Goal: Task Accomplishment & Management: Use online tool/utility

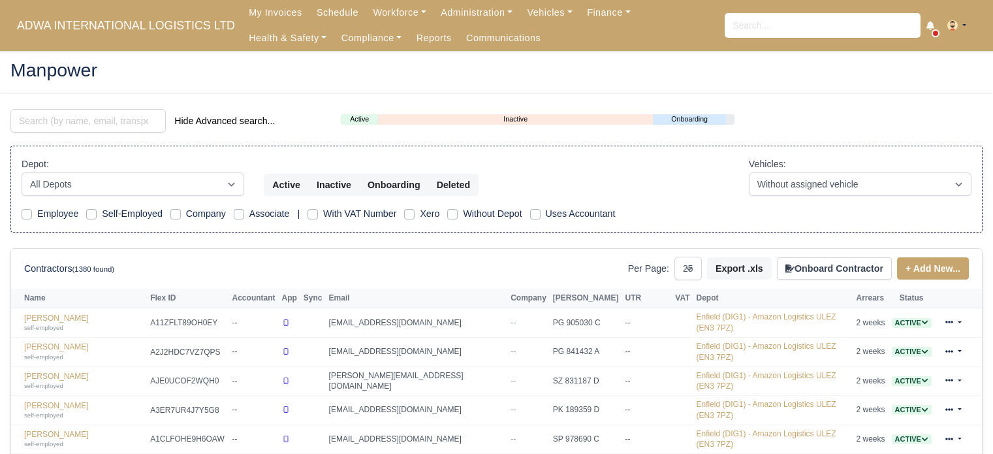
select select "25"
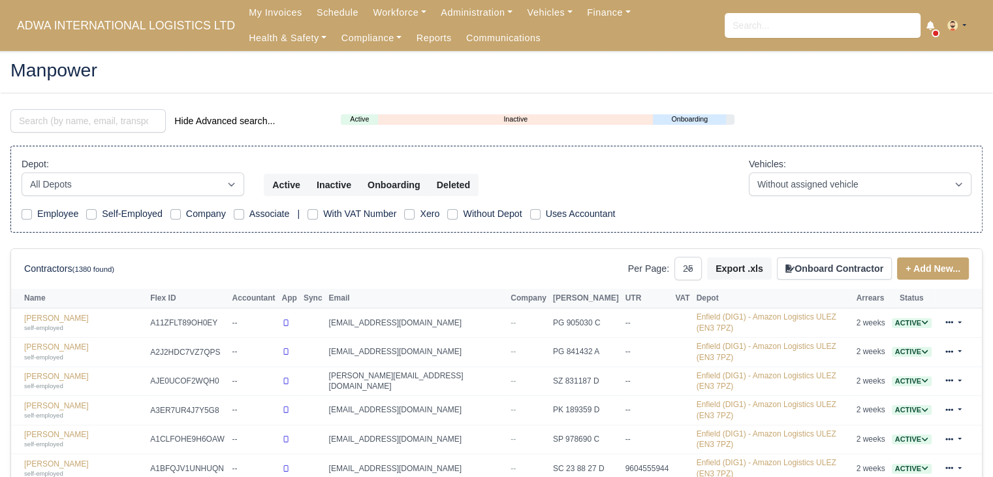
click at [533, 86] on div "Manpower" at bounding box center [497, 71] width 992 height 42
click at [543, 14] on link "Vehicles" at bounding box center [550, 12] width 60 height 25
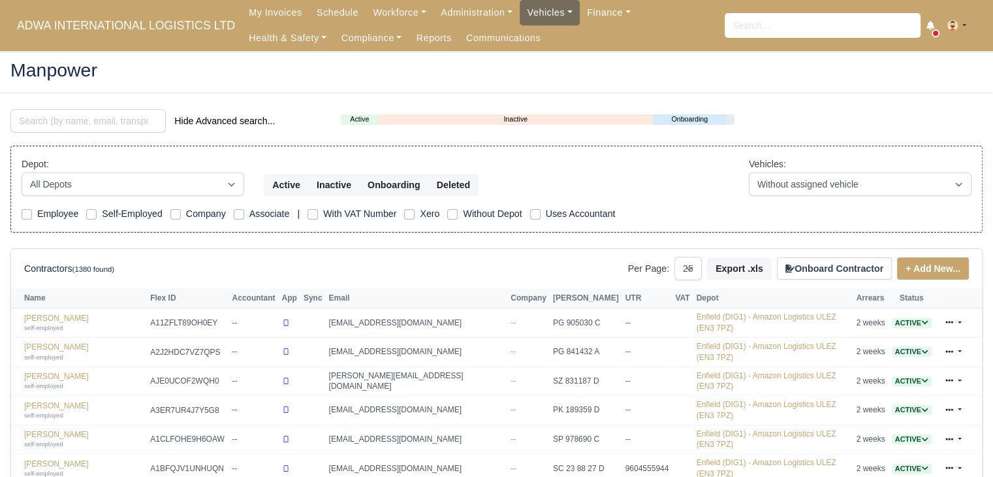
click at [540, 20] on link "Vehicles" at bounding box center [550, 12] width 60 height 25
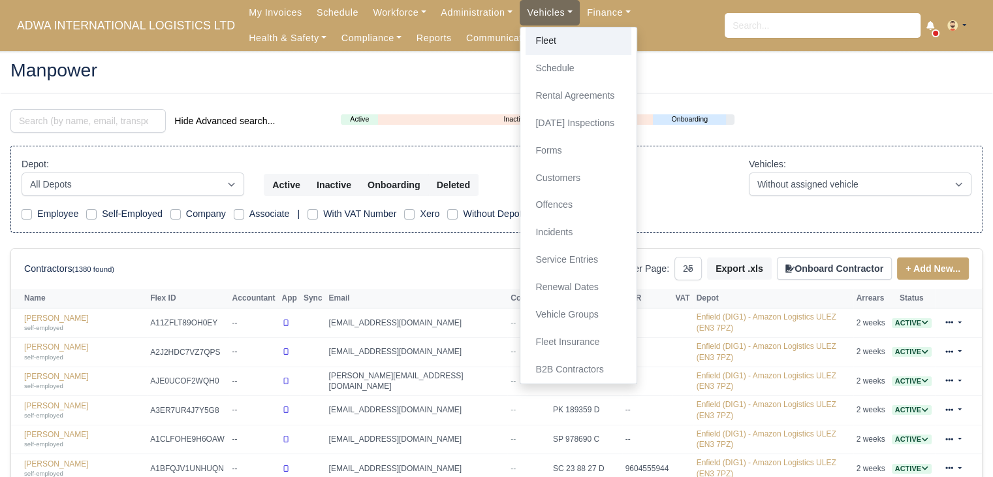
click at [541, 35] on link "Fleet" at bounding box center [579, 40] width 106 height 27
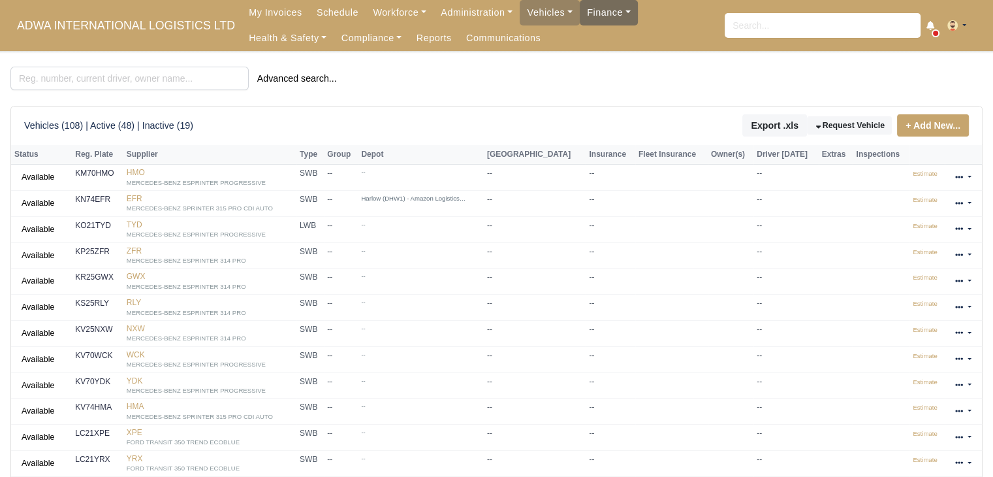
click at [580, 11] on link "Finance" at bounding box center [609, 12] width 58 height 25
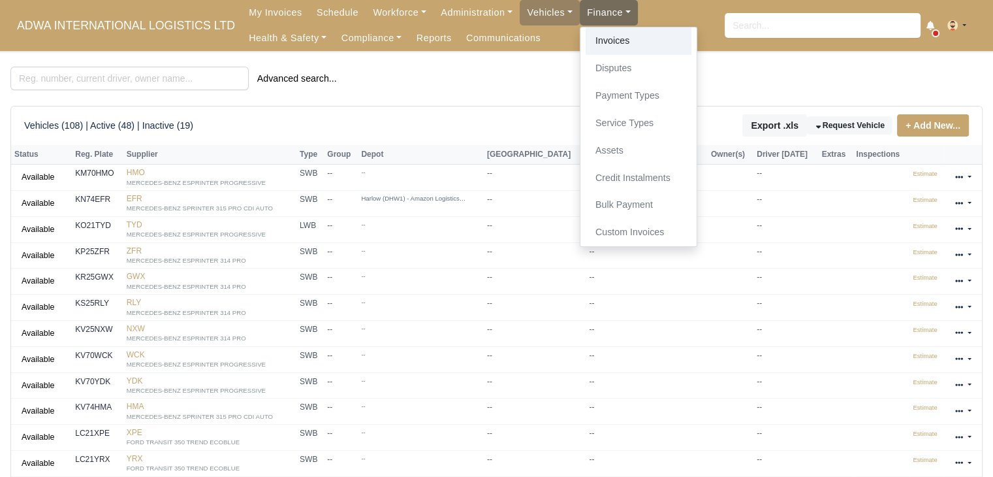
click at [586, 33] on link "Invoices" at bounding box center [639, 40] width 106 height 27
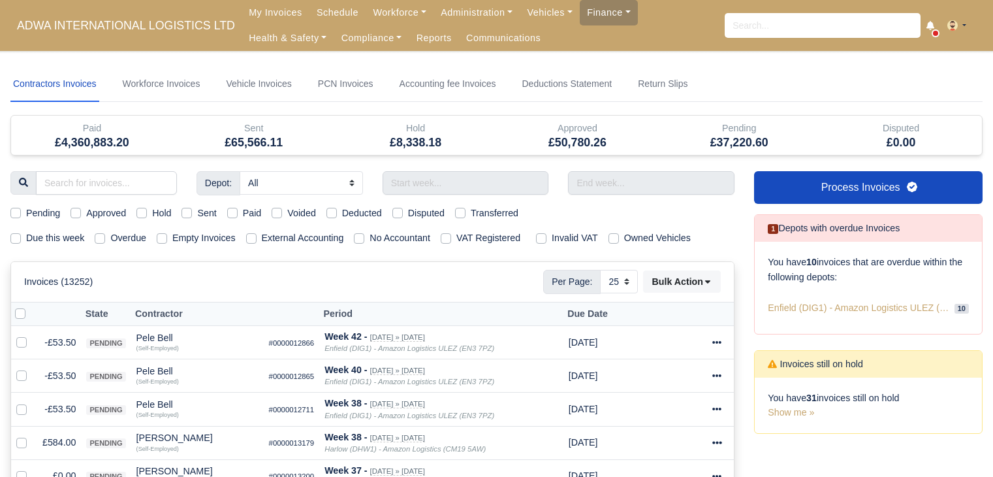
select select "25"
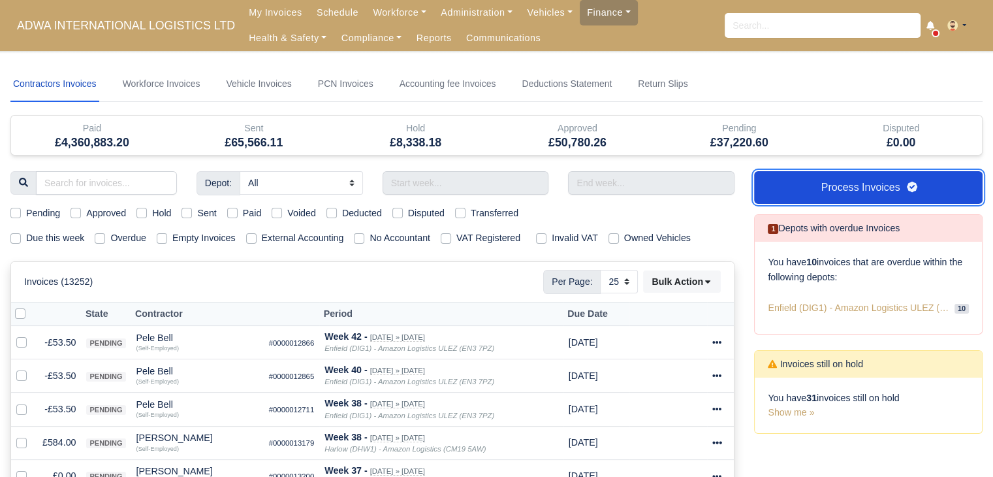
click at [856, 192] on link "Process Invoices" at bounding box center [868, 187] width 229 height 33
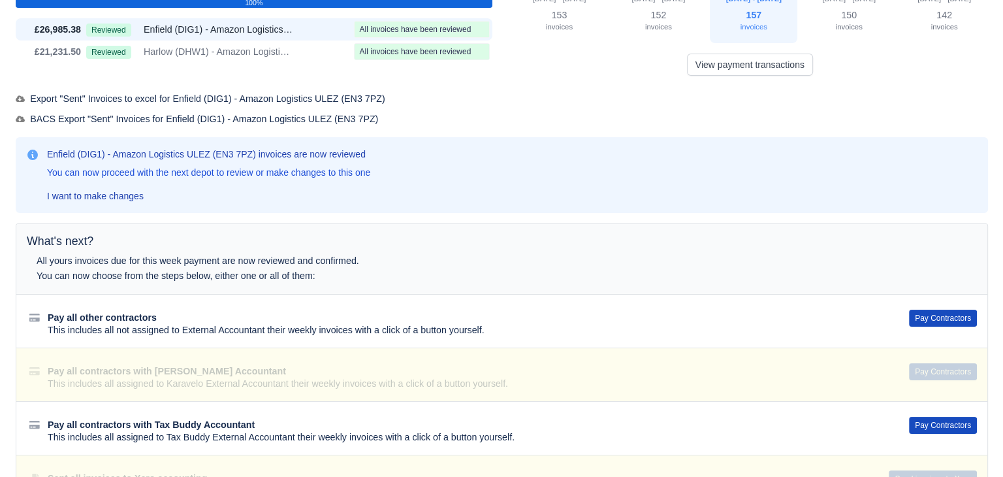
scroll to position [107, 0]
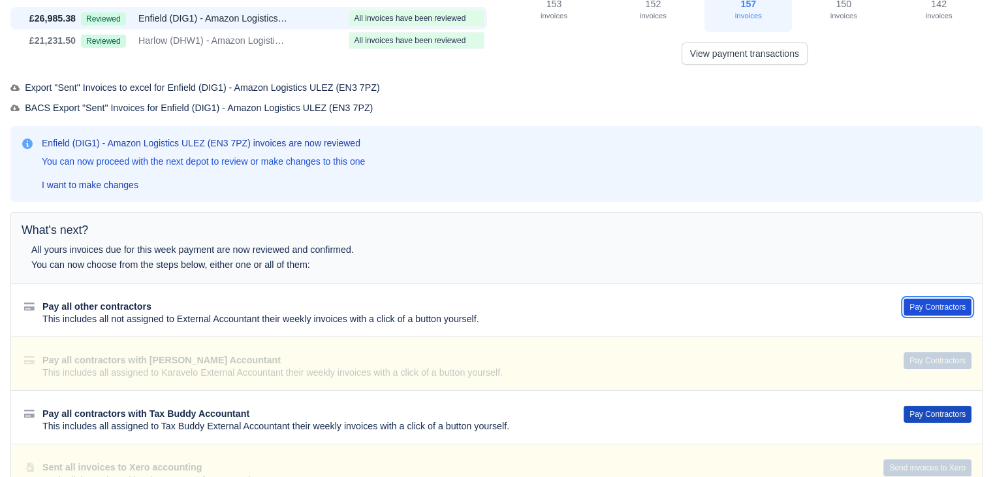
click at [953, 301] on button "Pay Contractors" at bounding box center [938, 307] width 68 height 17
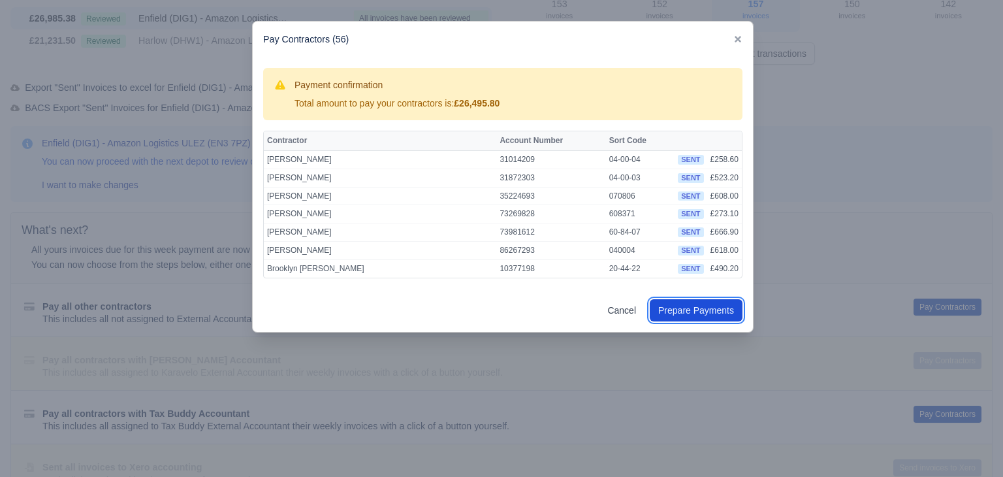
click at [664, 304] on button "Prepare Payments" at bounding box center [696, 310] width 93 height 22
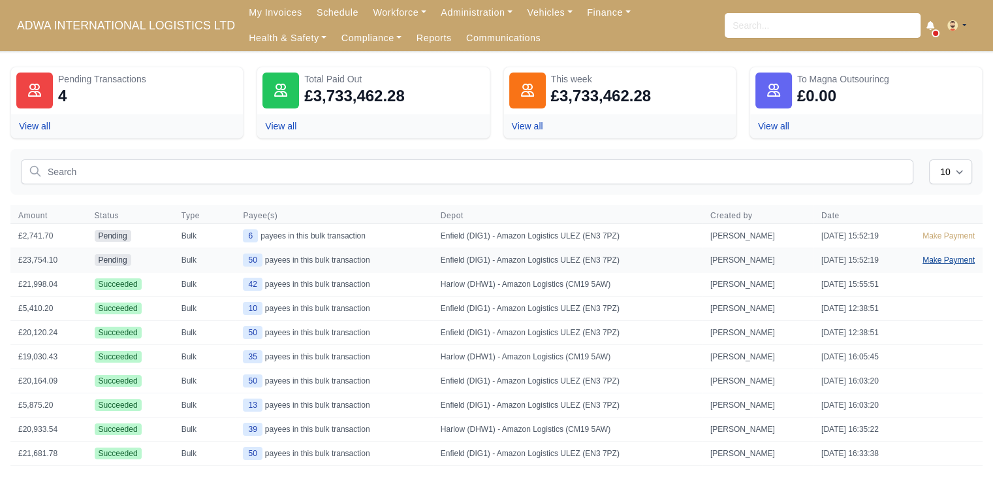
click at [957, 266] on link "Make Payment" at bounding box center [949, 260] width 68 height 24
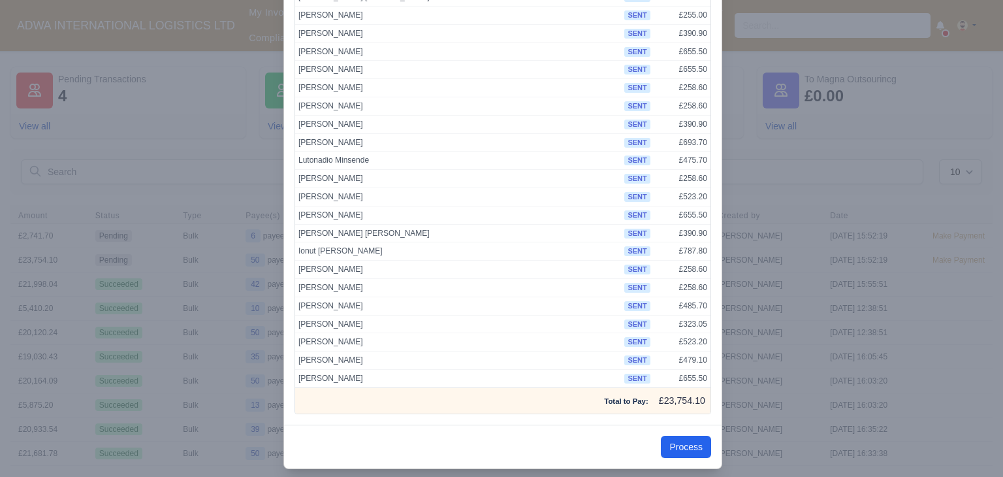
scroll to position [677, 0]
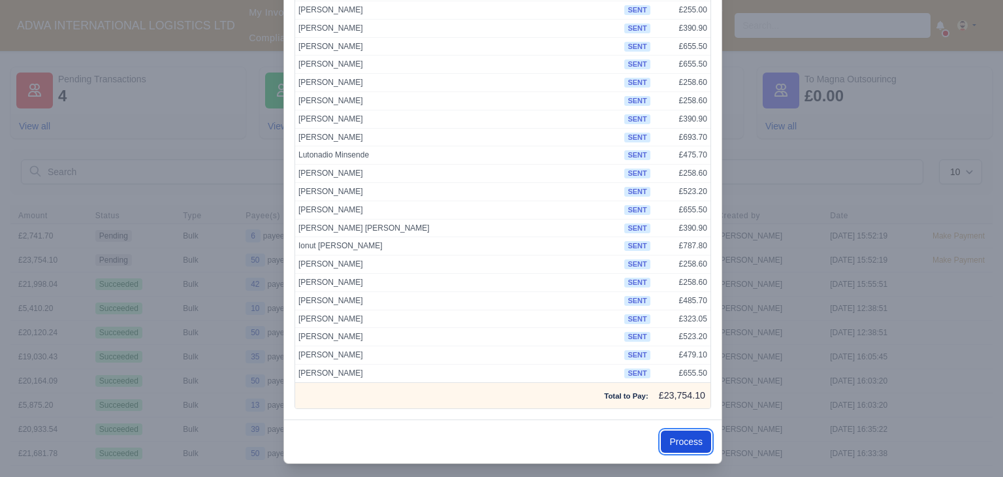
click at [679, 434] on button "Process" at bounding box center [686, 441] width 50 height 22
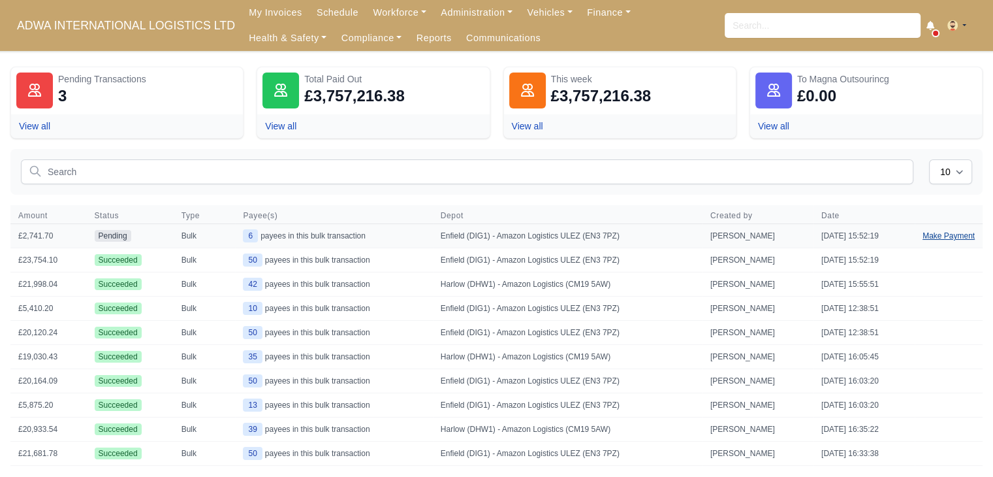
click at [954, 238] on link "Make Payment" at bounding box center [949, 236] width 68 height 24
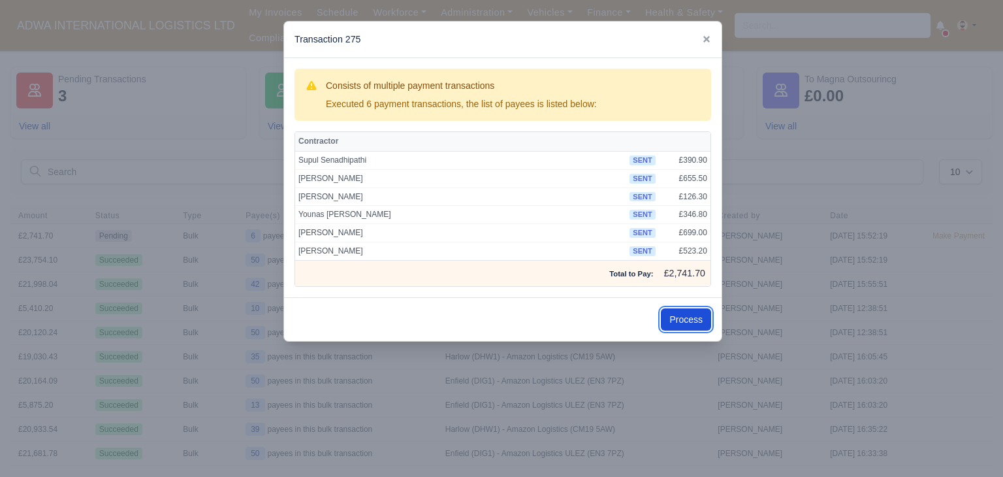
click at [694, 323] on button "Process" at bounding box center [686, 319] width 50 height 22
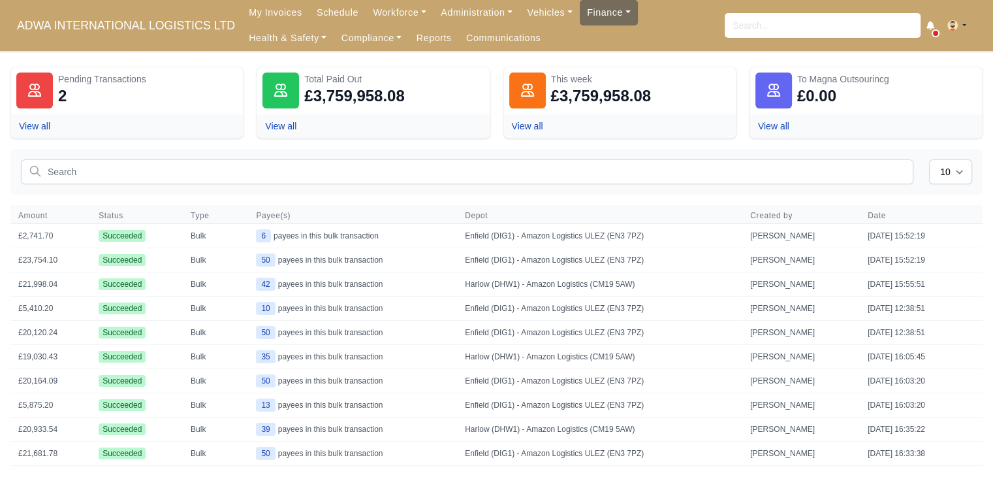
click at [599, 20] on link "Finance" at bounding box center [609, 12] width 58 height 25
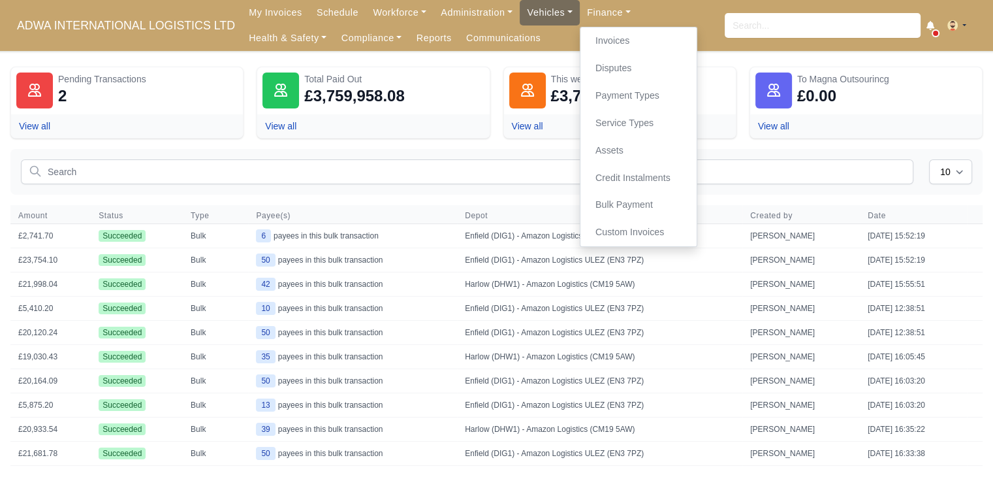
click at [525, 20] on link "Vehicles" at bounding box center [550, 12] width 60 height 25
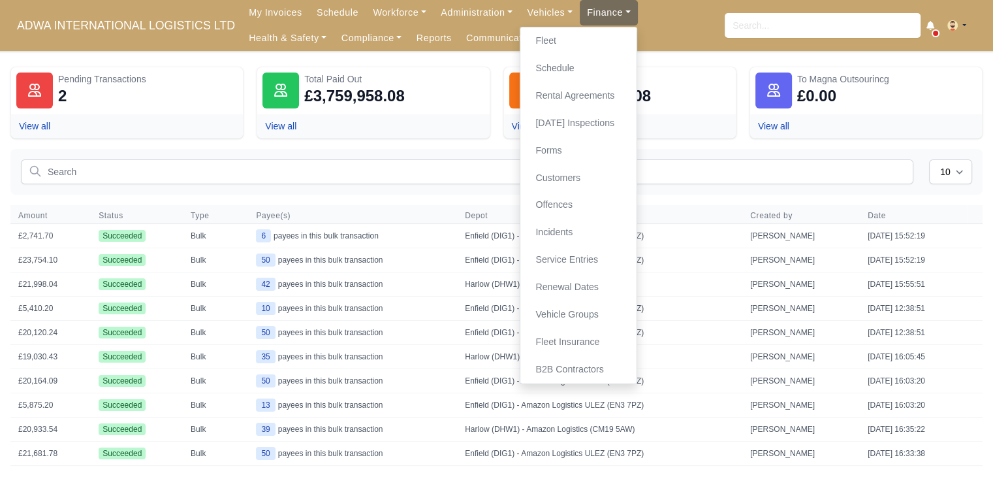
click at [589, 20] on link "Finance" at bounding box center [609, 12] width 58 height 25
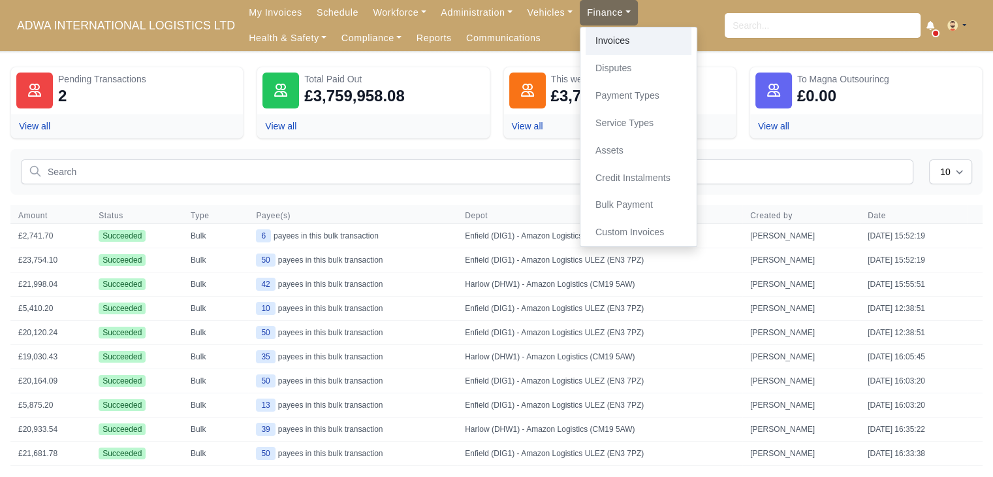
click at [596, 42] on link "Invoices" at bounding box center [639, 40] width 106 height 27
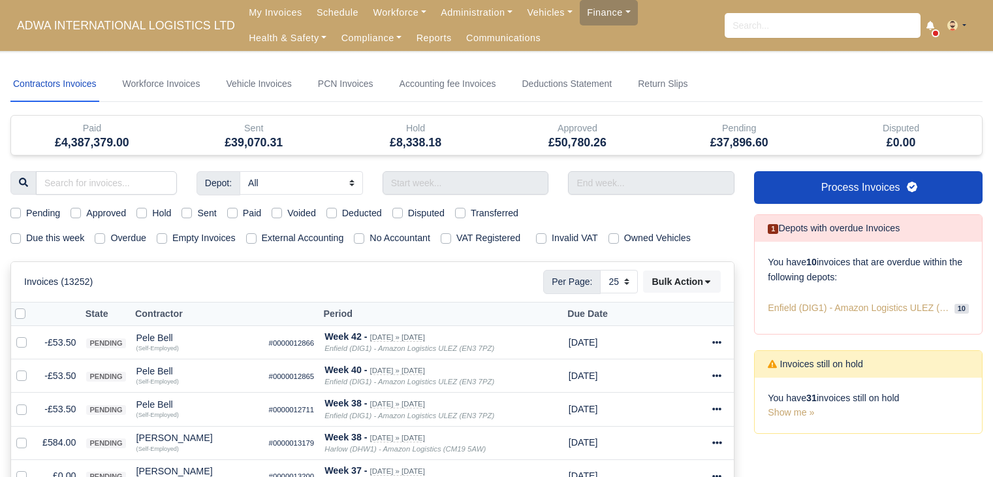
select select "25"
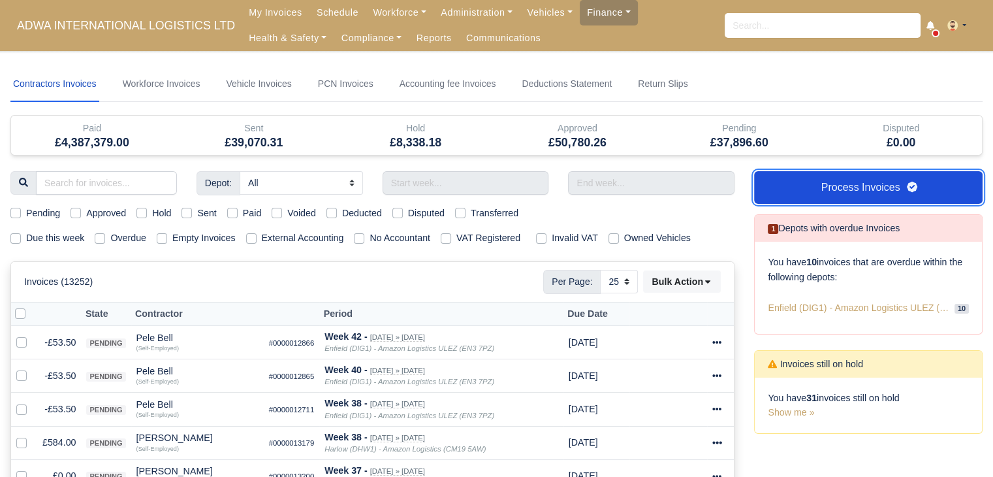
click at [848, 190] on link "Process Invoices" at bounding box center [868, 187] width 229 height 33
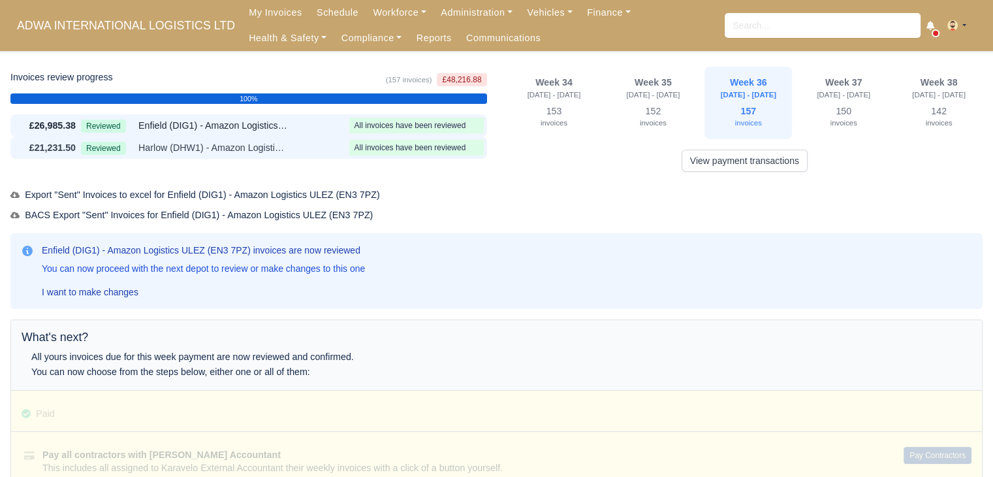
click at [236, 155] on div "£21,231.50 Reviewed Harlow (DHW1) - Amazon Logistics (CM19 5AW) All invoices ha…" at bounding box center [248, 148] width 477 height 22
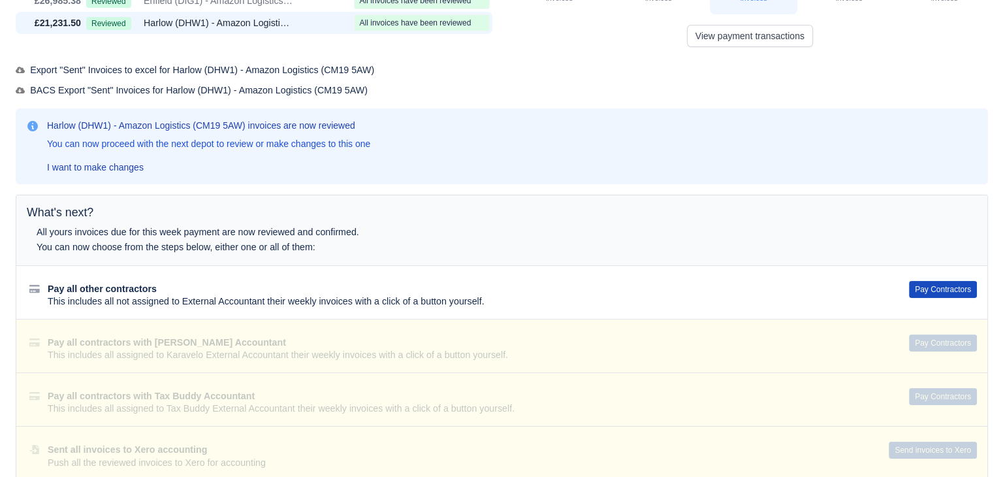
scroll to position [125, 0]
click at [932, 276] on div "Pay all other contractors This includes all not assigned to External Accountant…" at bounding box center [496, 292] width 971 height 54
click at [930, 281] on button "Pay Contractors" at bounding box center [938, 288] width 68 height 17
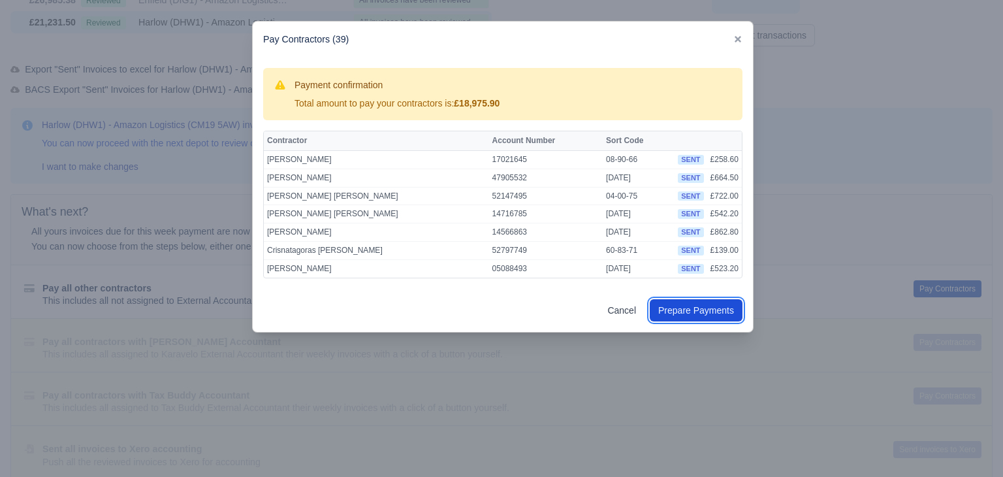
click at [726, 309] on button "Prepare Payments" at bounding box center [696, 310] width 93 height 22
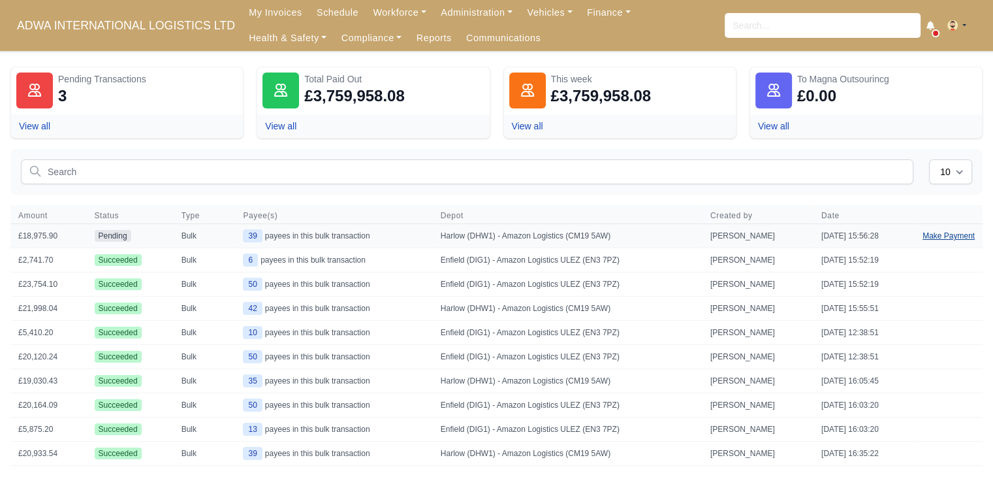
click at [938, 236] on link "Make Payment" at bounding box center [949, 236] width 68 height 24
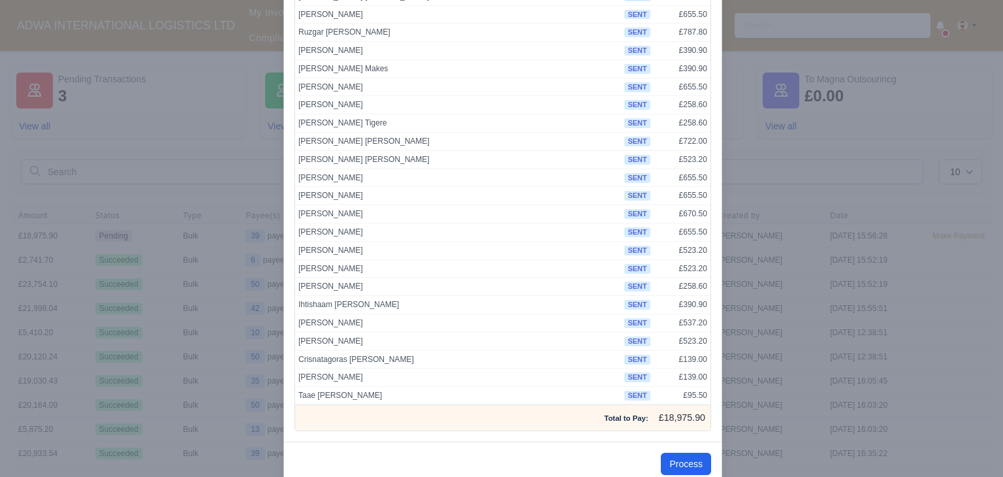
scroll to position [478, 0]
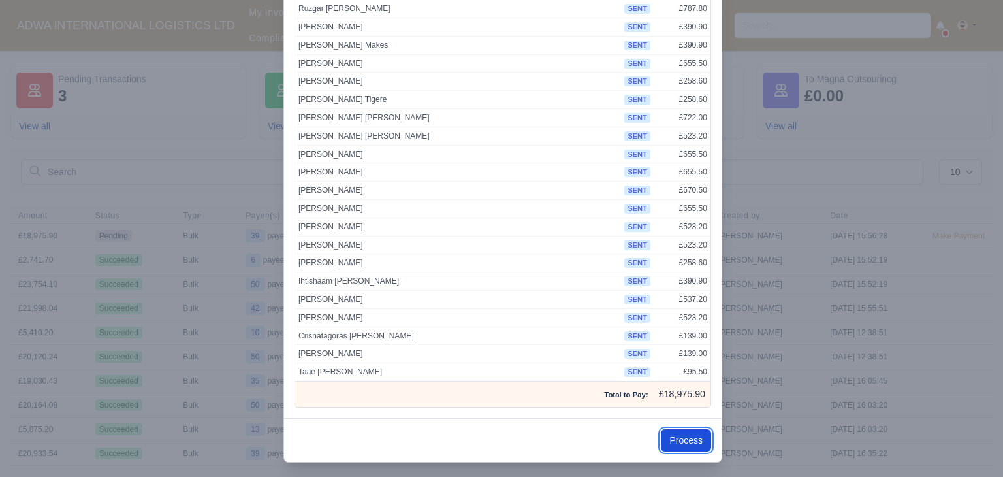
click at [683, 442] on button "Process" at bounding box center [686, 440] width 50 height 22
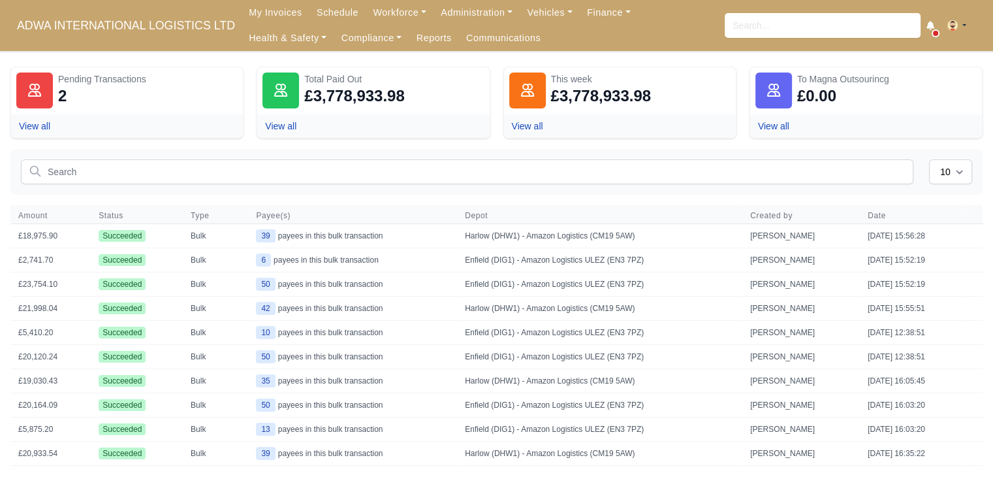
click at [248, 131] on dl "Pending Transactions 2 View all Total Paid Out £3,778,933.98 View all This week…" at bounding box center [496, 103] width 973 height 72
click at [459, 165] on input "text" at bounding box center [467, 171] width 893 height 25
